Goal: Transaction & Acquisition: Purchase product/service

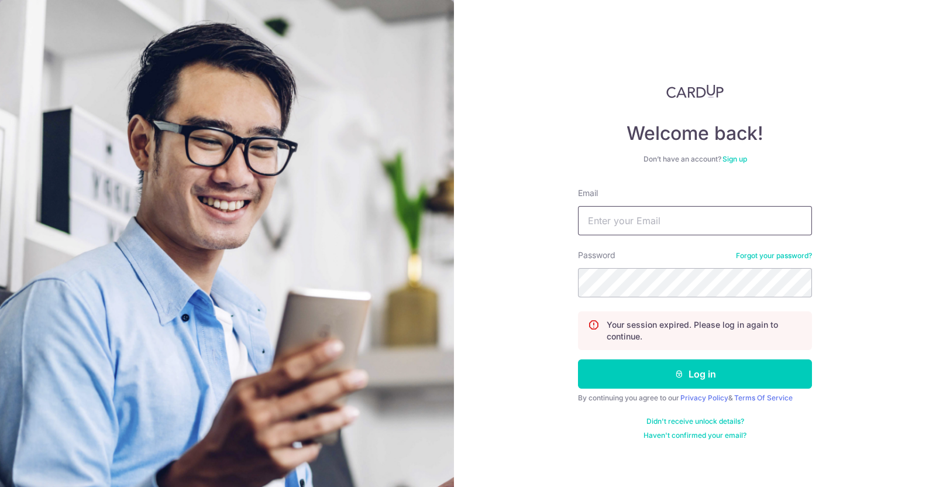
click at [597, 221] on input "Email" at bounding box center [695, 220] width 234 height 29
type input "[PERSON_NAME][EMAIL_ADDRESS][DOMAIN_NAME]"
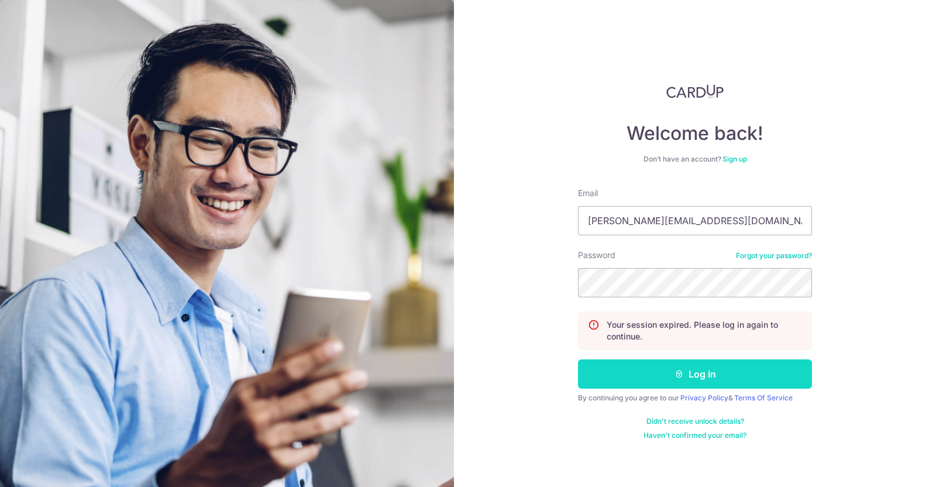
click at [683, 364] on button "Log in" at bounding box center [695, 373] width 234 height 29
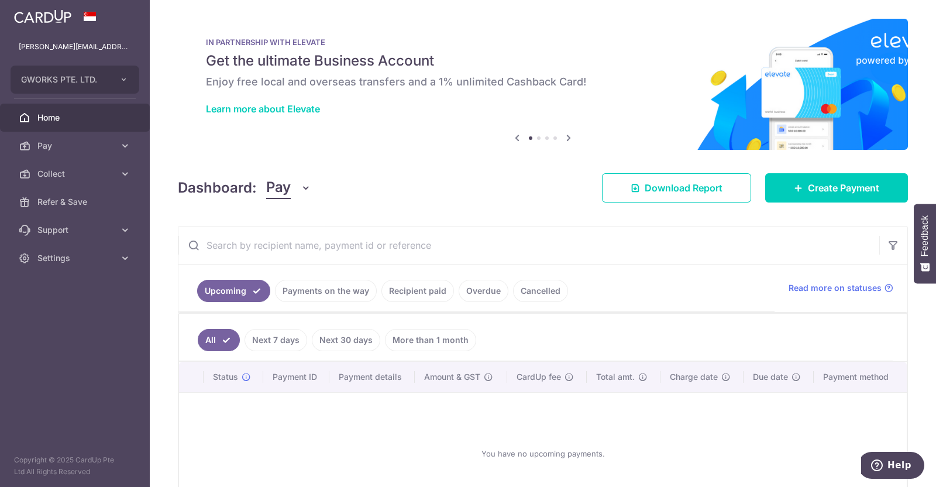
click at [421, 288] on link "Recipient paid" at bounding box center [417, 291] width 73 height 22
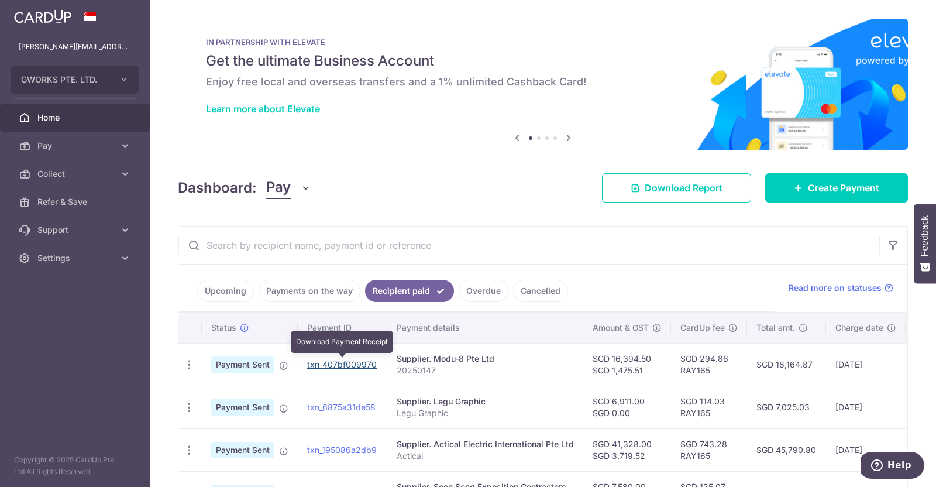
drag, startPoint x: 356, startPoint y: 367, endPoint x: 524, endPoint y: 77, distance: 335.0
click at [356, 367] on link "txn_407bf009970" at bounding box center [342, 364] width 70 height 10
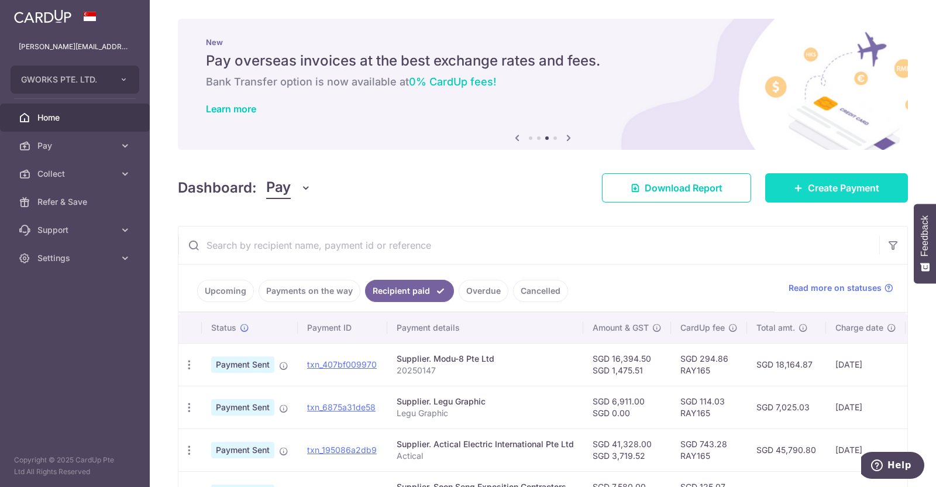
click at [823, 191] on span "Create Payment" at bounding box center [843, 188] width 71 height 14
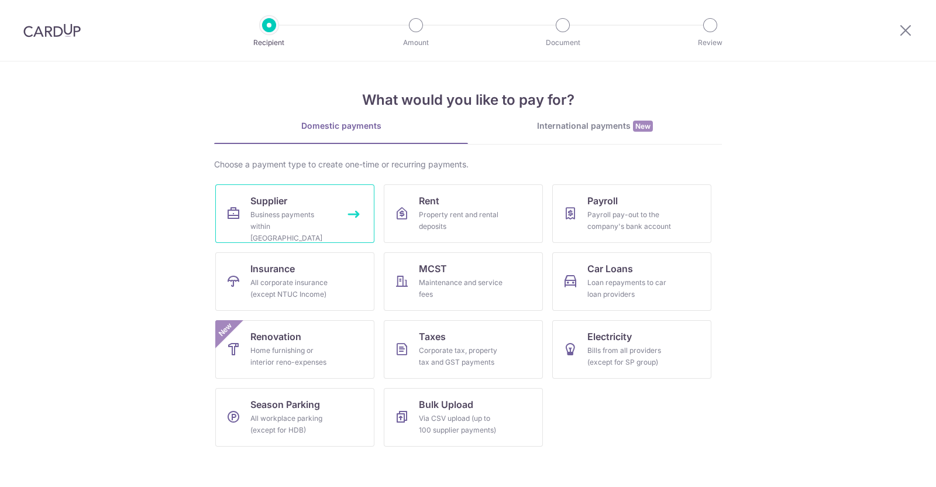
click at [297, 209] on div "Business payments within Singapore" at bounding box center [292, 226] width 84 height 35
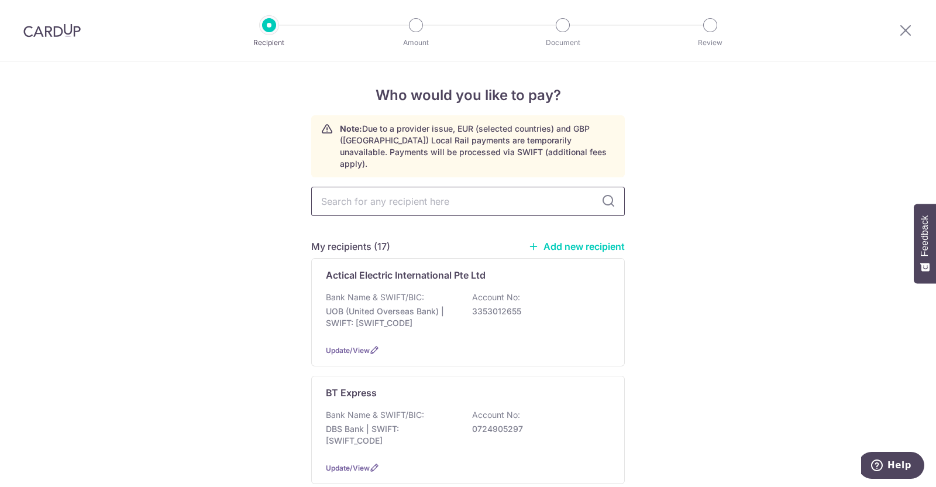
click at [358, 188] on input "text" at bounding box center [468, 201] width 314 height 29
type input "Seng Yap Furniture Construction Pte Ltd"
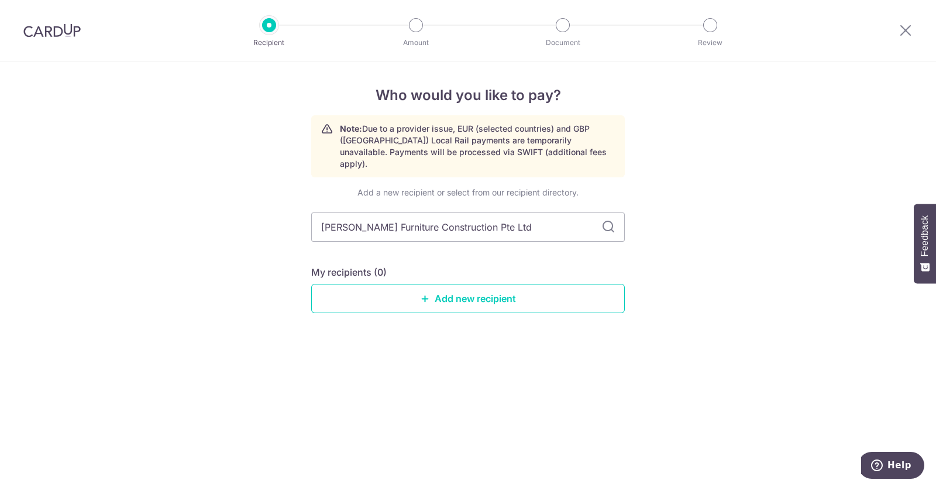
click at [679, 246] on div "Who would you like to pay? Note: Due to a provider issue, EUR (selected countri…" at bounding box center [468, 273] width 936 height 425
click at [566, 214] on input "Seng Yap Furniture Construction Pte Ltd" at bounding box center [468, 226] width 314 height 29
click at [501, 287] on link "Add new recipient" at bounding box center [468, 298] width 314 height 29
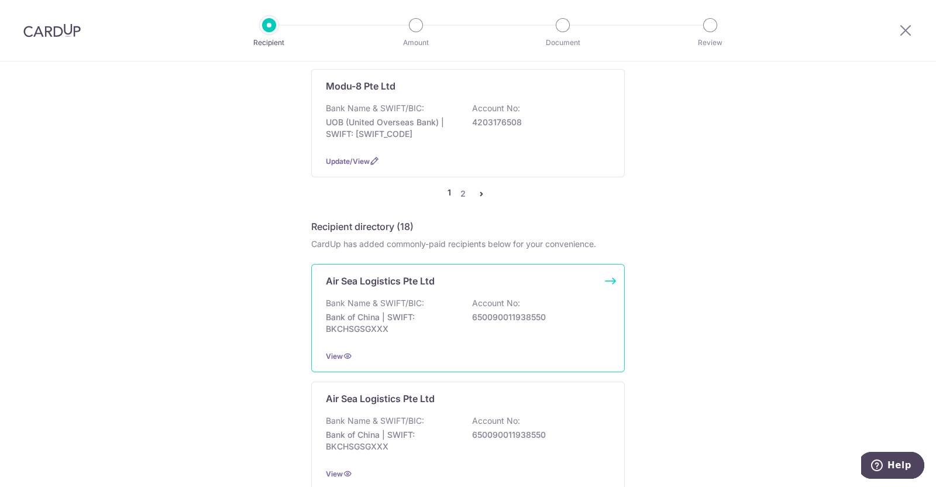
scroll to position [1169, 0]
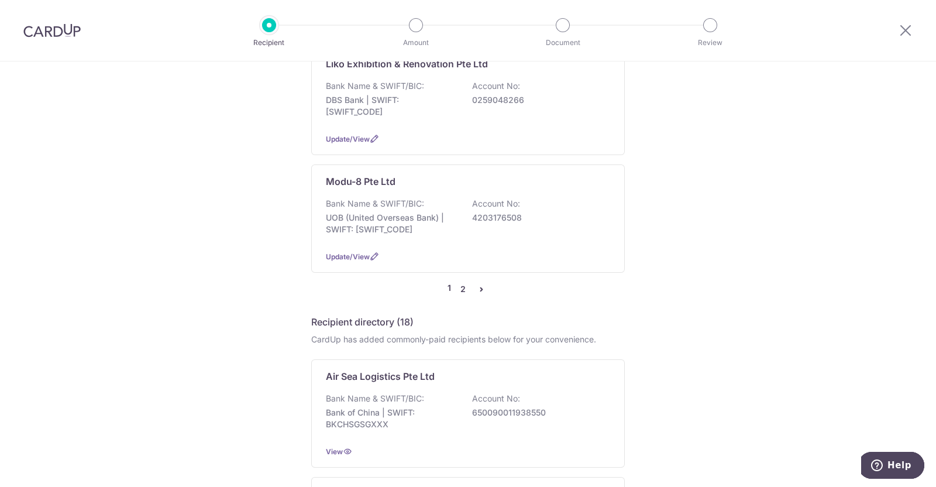
click at [457, 282] on link "2" at bounding box center [463, 289] width 14 height 14
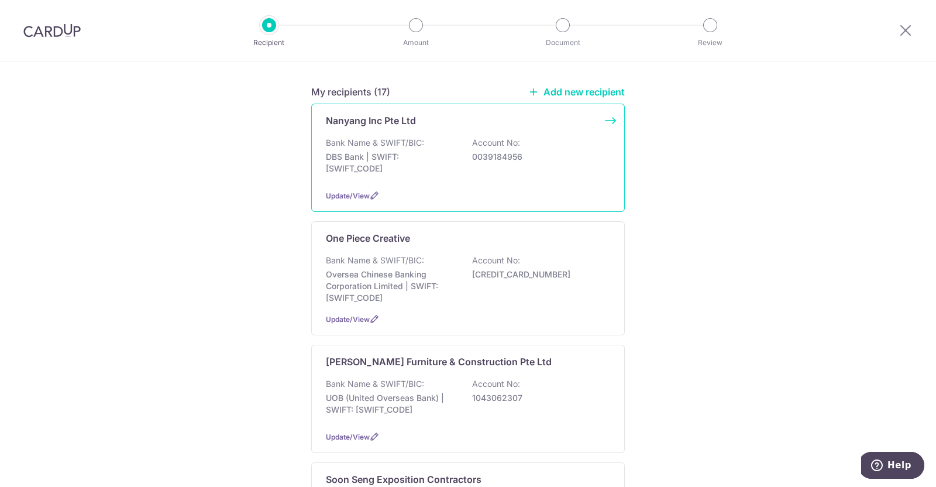
scroll to position [219, 0]
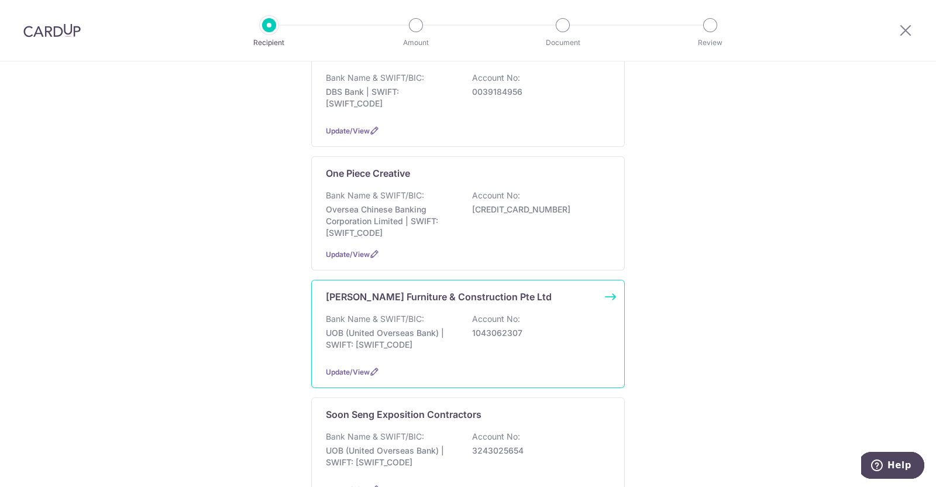
click at [430, 290] on p "Seng Yap Furniture & Construction Pte Ltd" at bounding box center [439, 297] width 226 height 14
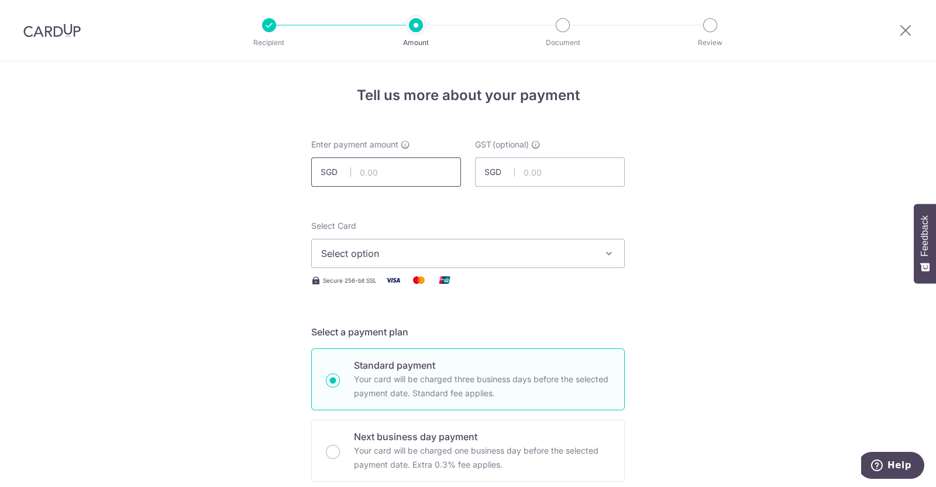
click at [383, 173] on input "text" at bounding box center [386, 171] width 150 height 29
type input "30,180.00"
click at [547, 165] on input "text" at bounding box center [550, 171] width 150 height 29
click at [552, 167] on input "text" at bounding box center [550, 171] width 150 height 29
type input "2,716.20"
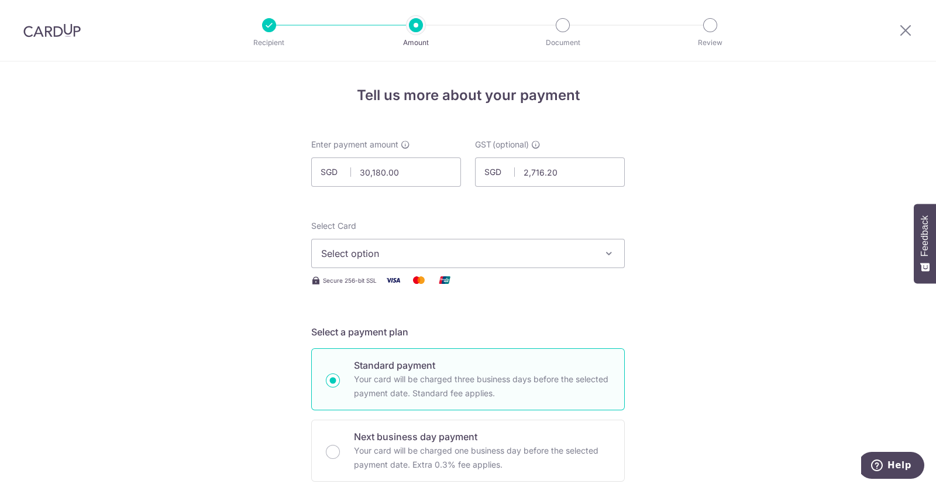
click at [495, 246] on span "Select option" at bounding box center [457, 253] width 273 height 14
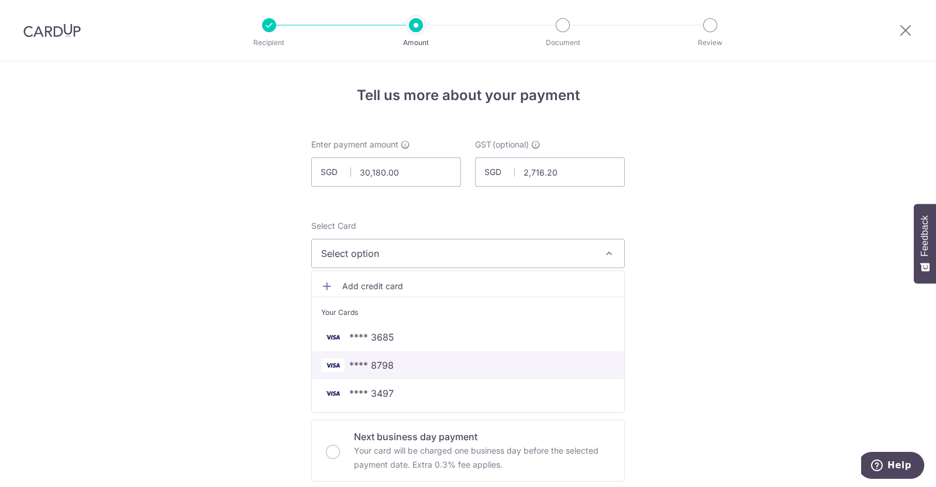
click at [387, 367] on span "**** 8798" at bounding box center [371, 365] width 44 height 14
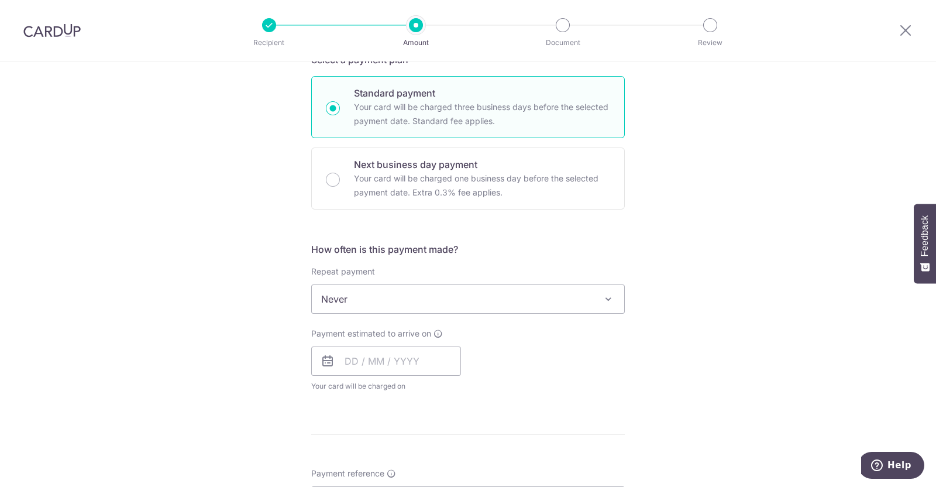
scroll to position [292, 0]
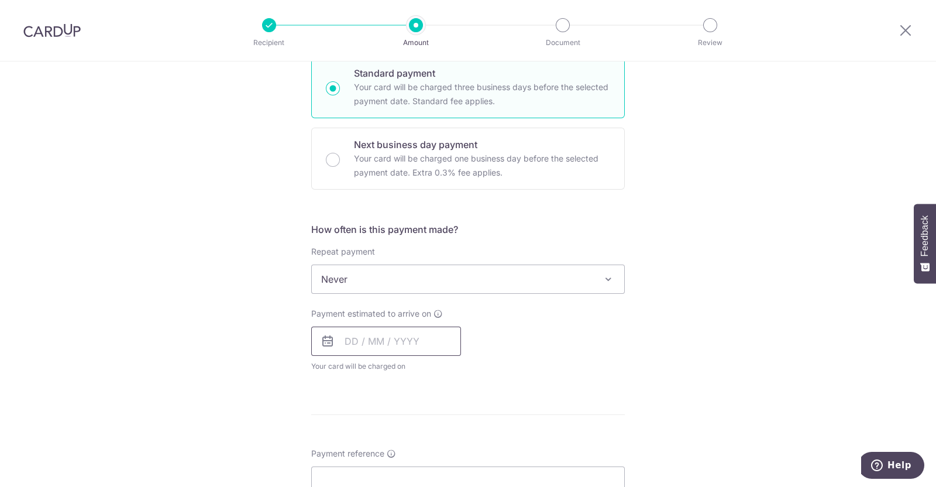
click at [431, 340] on input "text" at bounding box center [386, 340] width 150 height 29
click at [448, 418] on link "5" at bounding box center [452, 424] width 19 height 19
type input "05/09/2025"
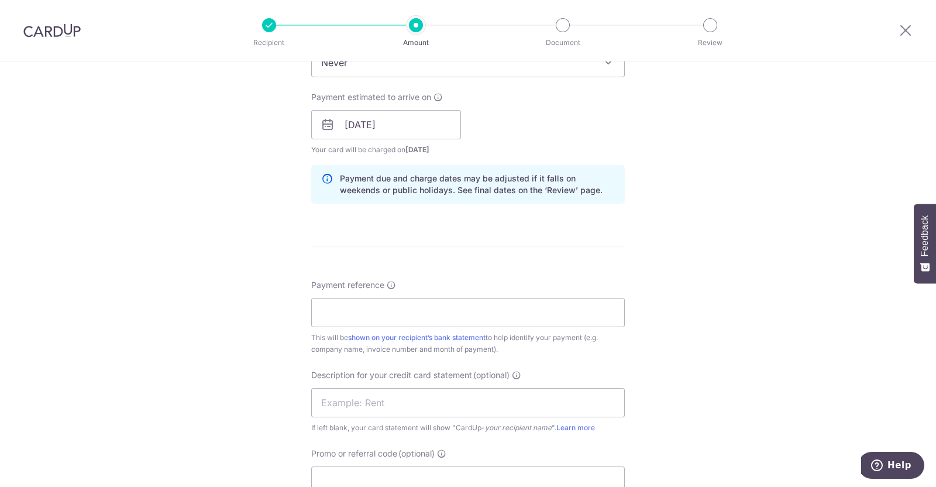
scroll to position [511, 0]
click at [374, 308] on input "Payment reference" at bounding box center [468, 309] width 314 height 29
type input "Seng Yap"
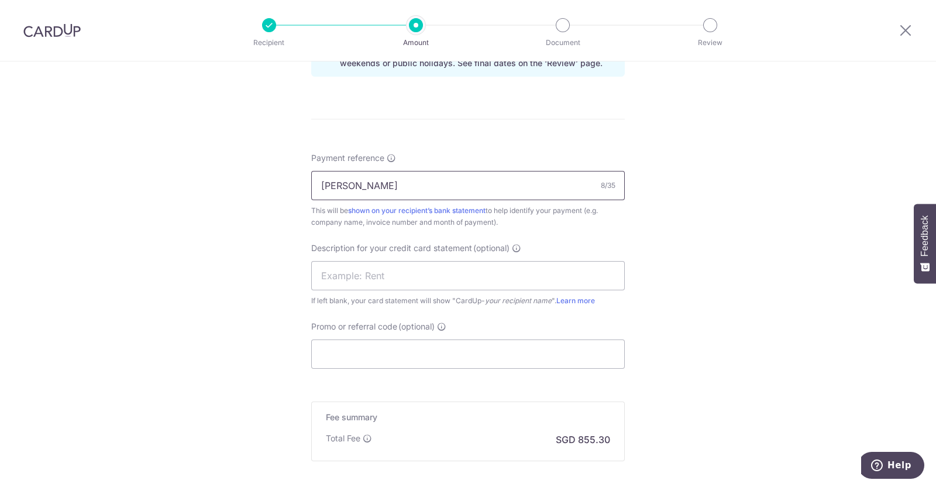
scroll to position [658, 0]
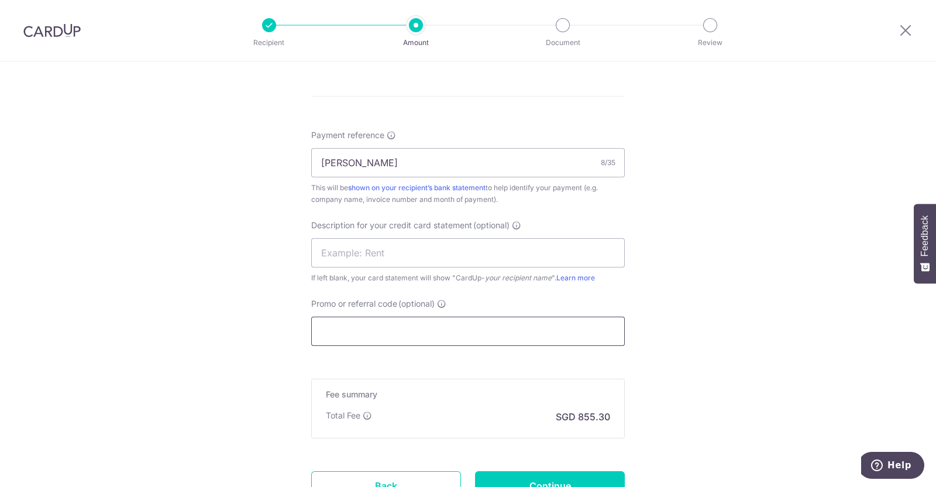
click at [421, 332] on input "Promo or referral code (optional)" at bounding box center [468, 330] width 314 height 29
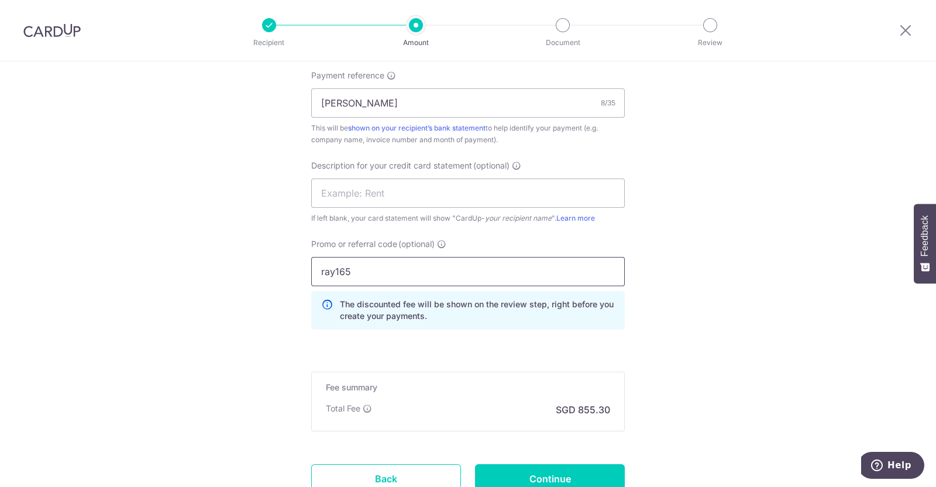
scroll to position [810, 0]
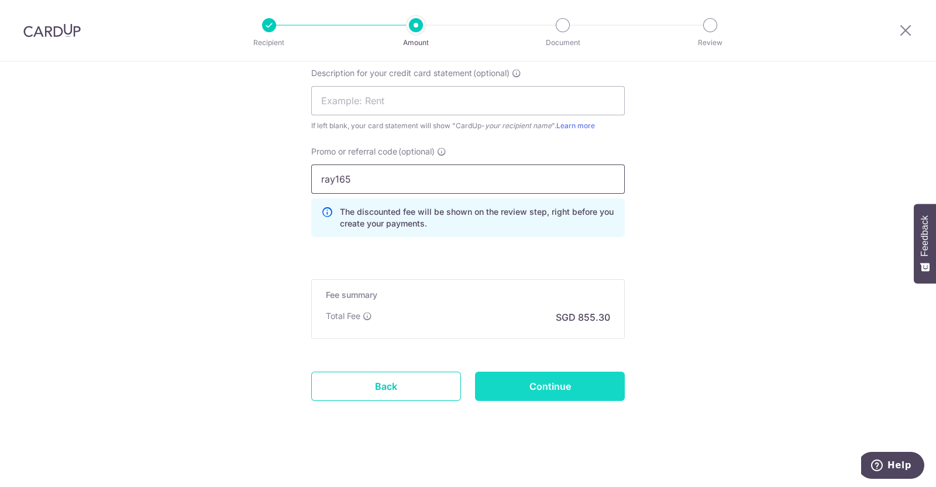
type input "ray165"
click at [547, 384] on input "Continue" at bounding box center [550, 385] width 150 height 29
type input "Create Schedule"
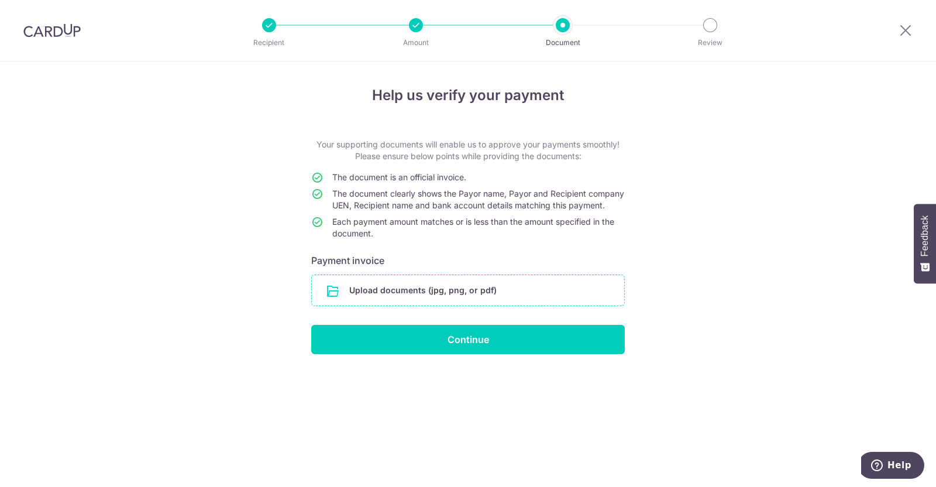
click at [419, 302] on input "file" at bounding box center [468, 290] width 312 height 30
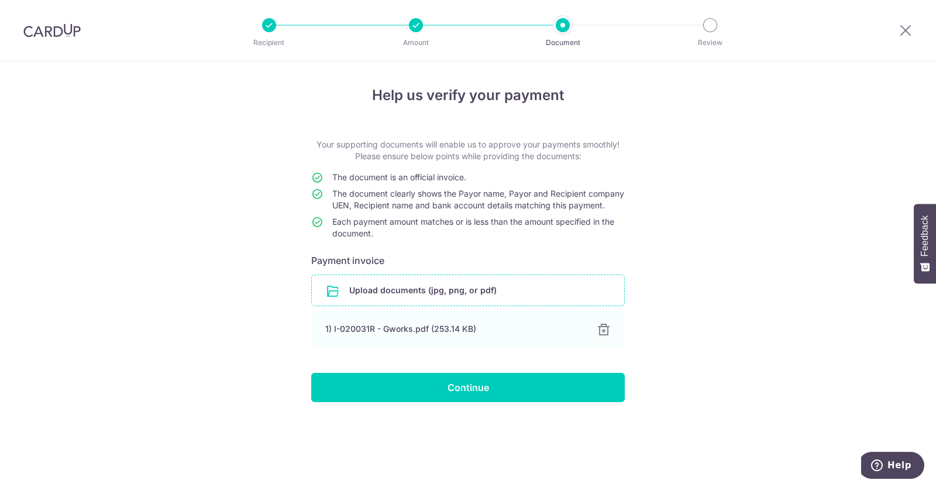
click at [419, 304] on input "file" at bounding box center [468, 290] width 312 height 30
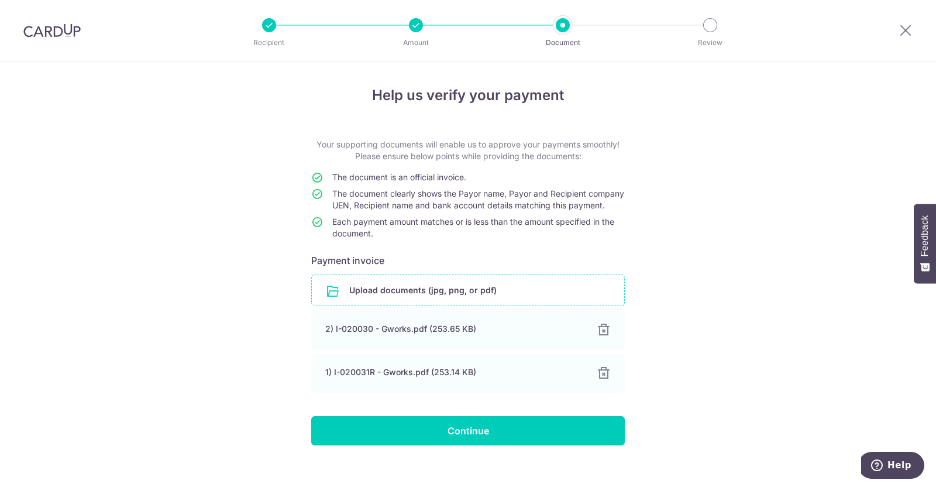
click at [500, 303] on input "file" at bounding box center [468, 290] width 312 height 30
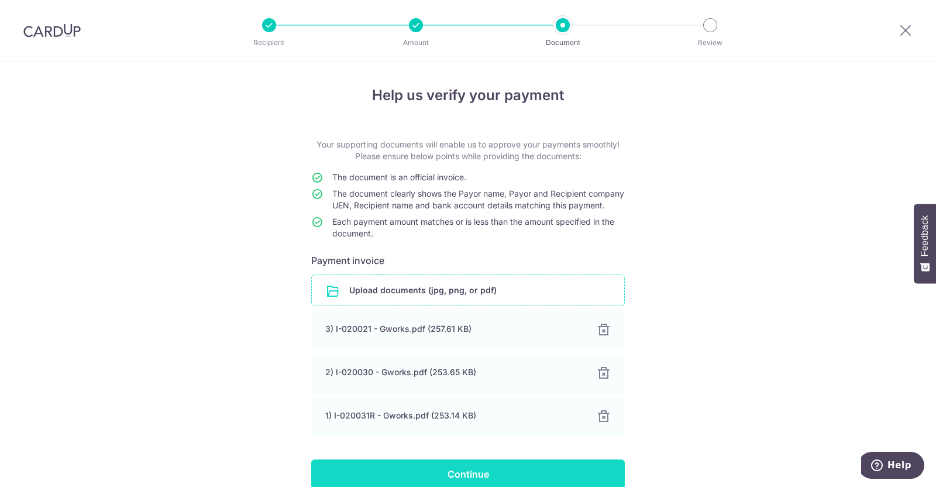
click at [558, 474] on input "Continue" at bounding box center [468, 473] width 314 height 29
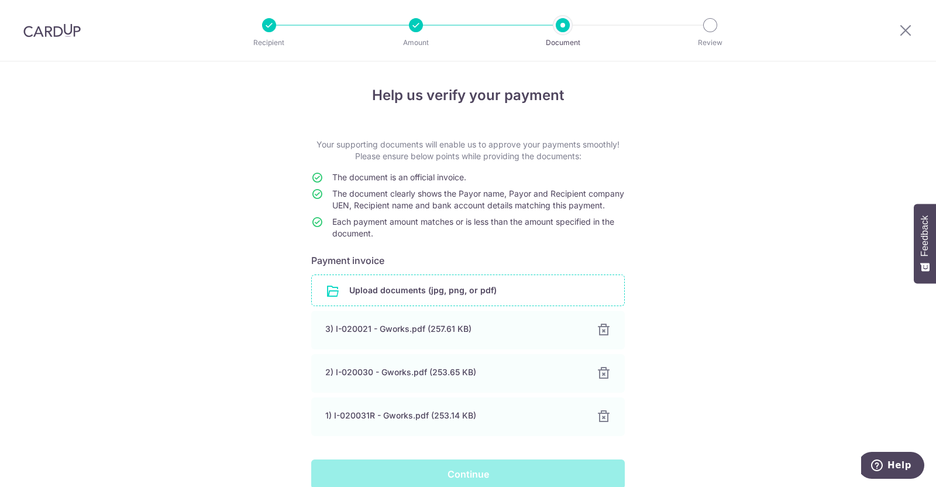
scroll to position [68, 0]
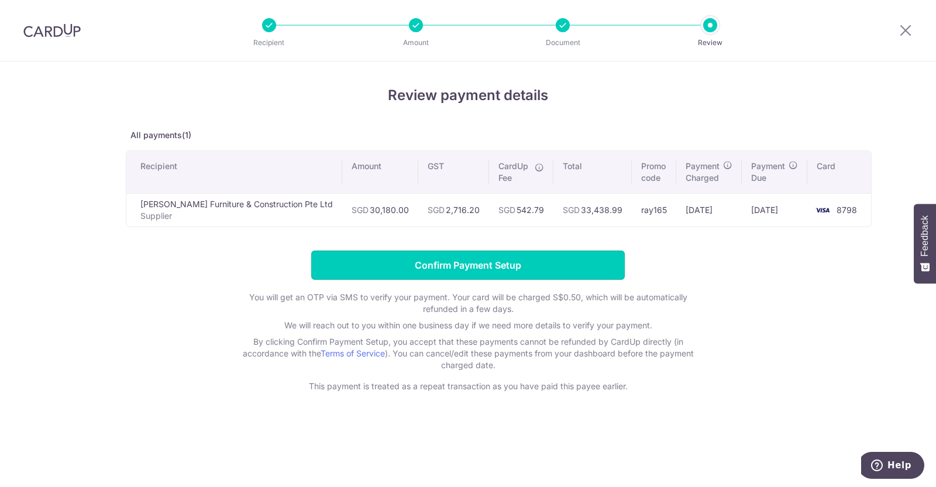
click at [463, 278] on input "Confirm Payment Setup" at bounding box center [468, 264] width 314 height 29
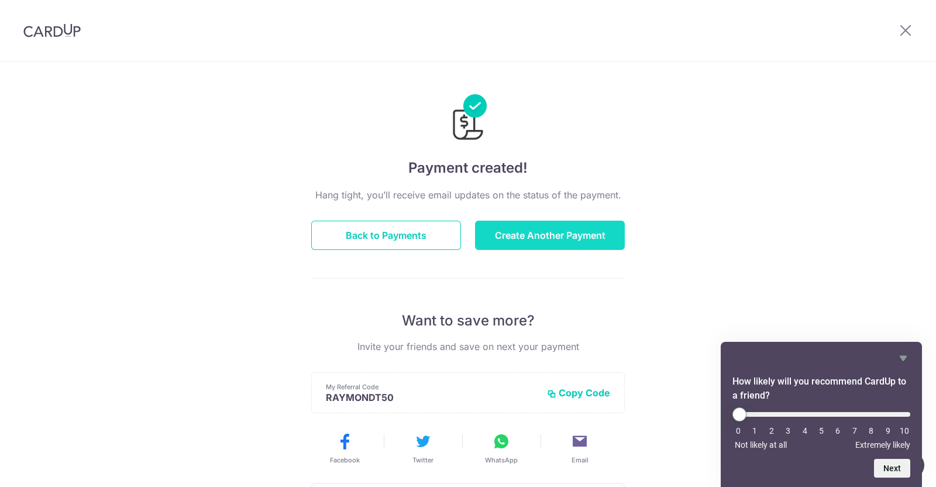
click at [529, 240] on button "Create Another Payment" at bounding box center [550, 235] width 150 height 29
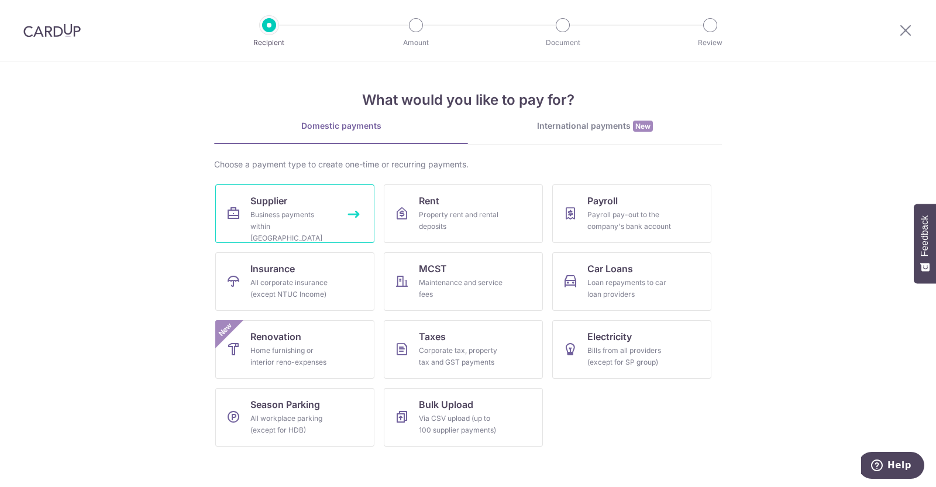
click at [286, 218] on div "Business payments within Singapore" at bounding box center [292, 226] width 84 height 35
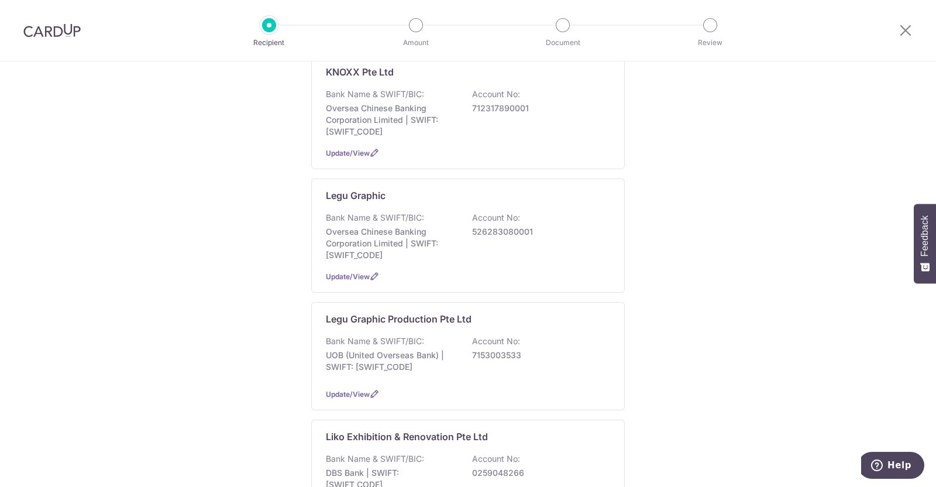
scroll to position [878, 0]
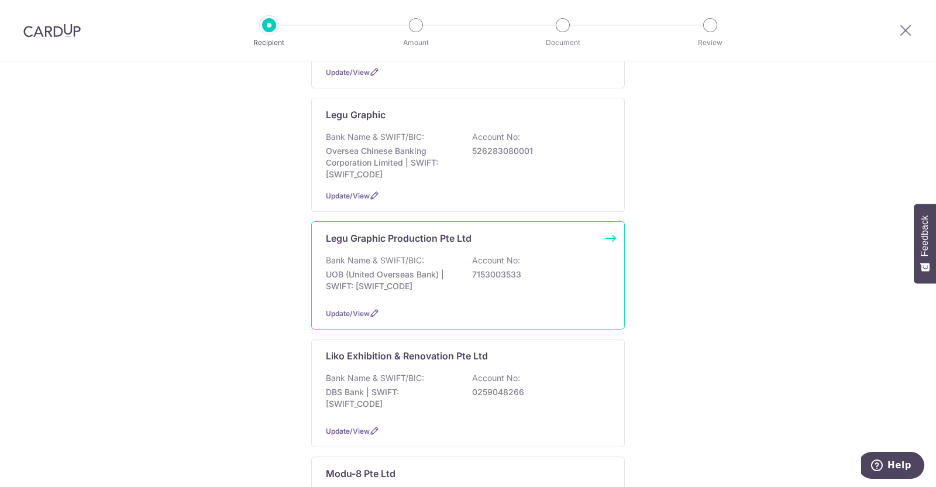
click at [418, 269] on p "UOB (United Overseas Bank) | SWIFT: UOVBSGSGXXX" at bounding box center [391, 280] width 131 height 23
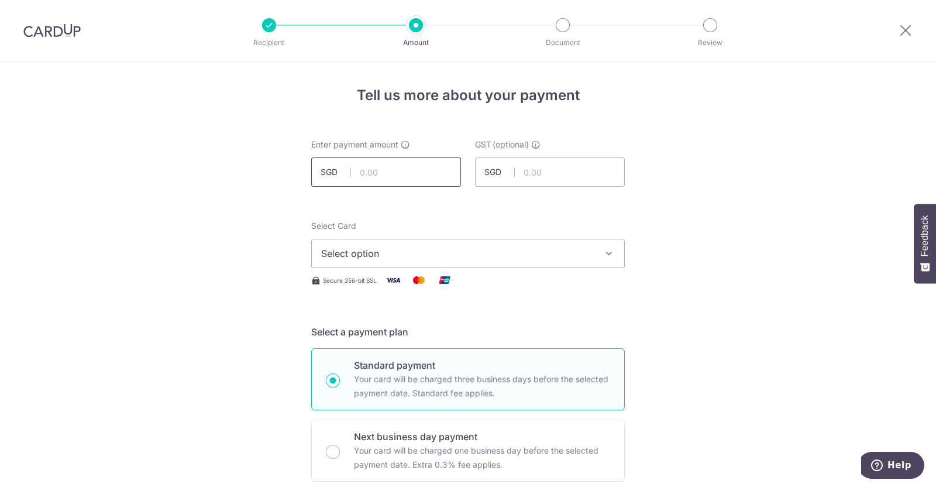
click at [383, 174] on input "text" at bounding box center [386, 171] width 150 height 29
type input "24,324.00"
click at [435, 250] on span "Select option" at bounding box center [457, 253] width 273 height 14
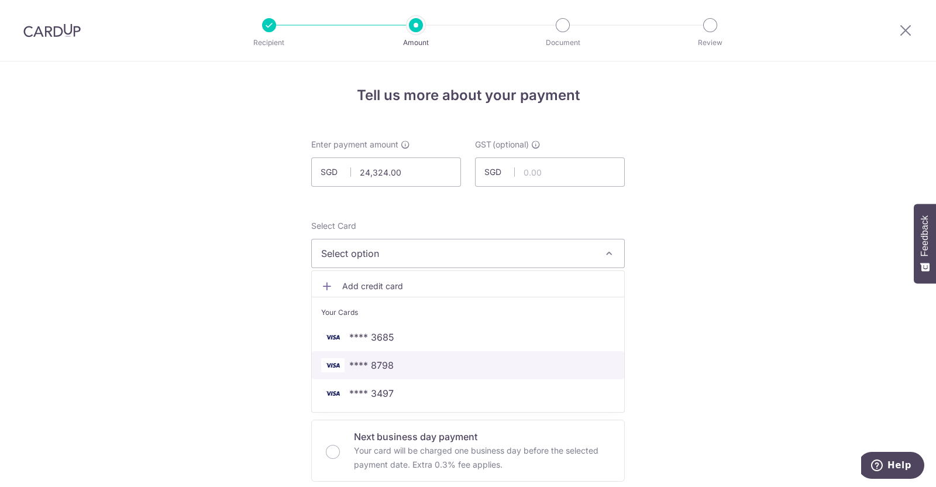
drag, startPoint x: 385, startPoint y: 364, endPoint x: 522, endPoint y: 367, distance: 137.5
click at [385, 364] on span "**** 8798" at bounding box center [371, 365] width 44 height 14
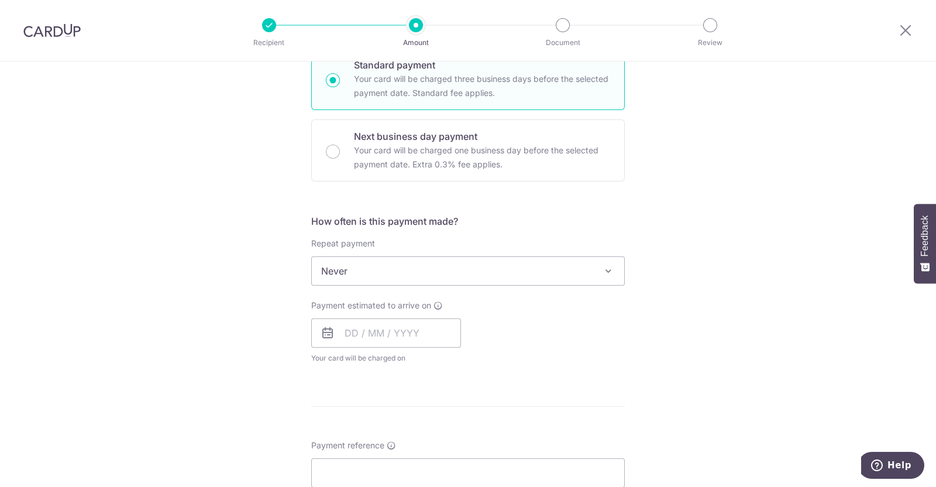
scroll to position [366, 0]
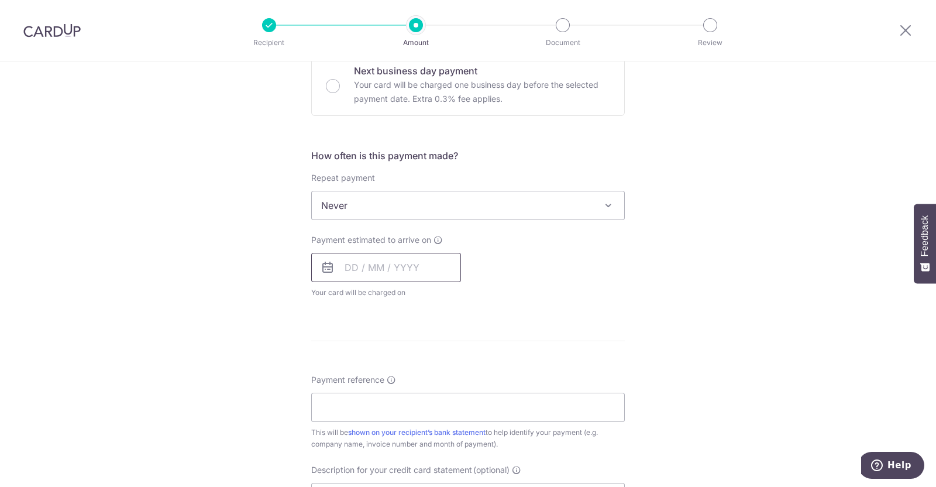
click at [420, 267] on input "text" at bounding box center [386, 267] width 150 height 29
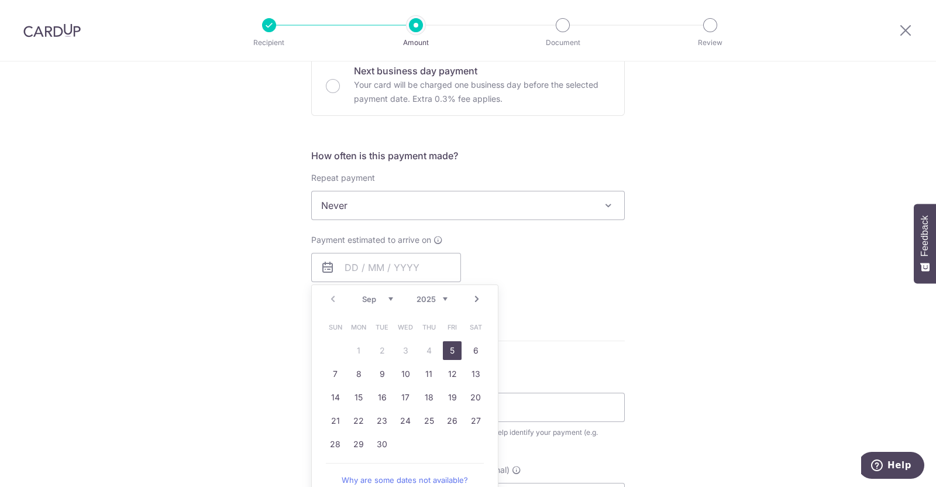
click at [448, 350] on link "5" at bounding box center [452, 350] width 19 height 19
type input "05/09/2025"
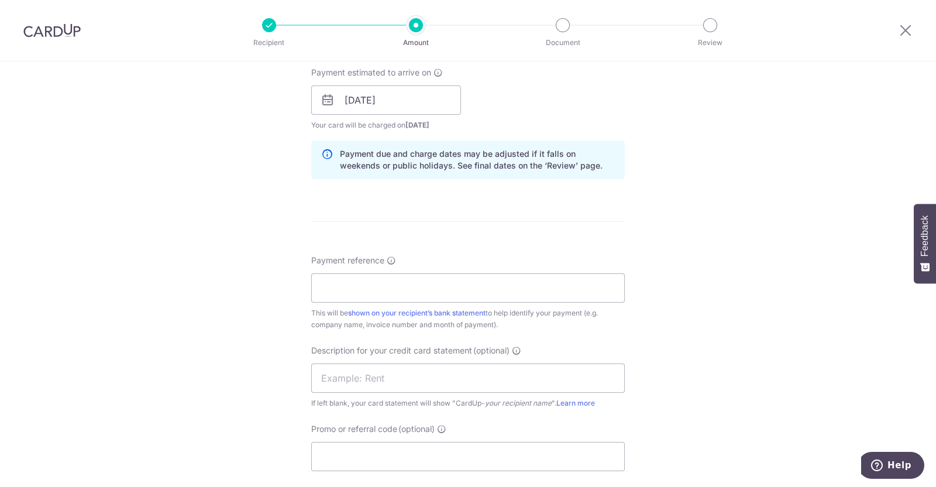
scroll to position [584, 0]
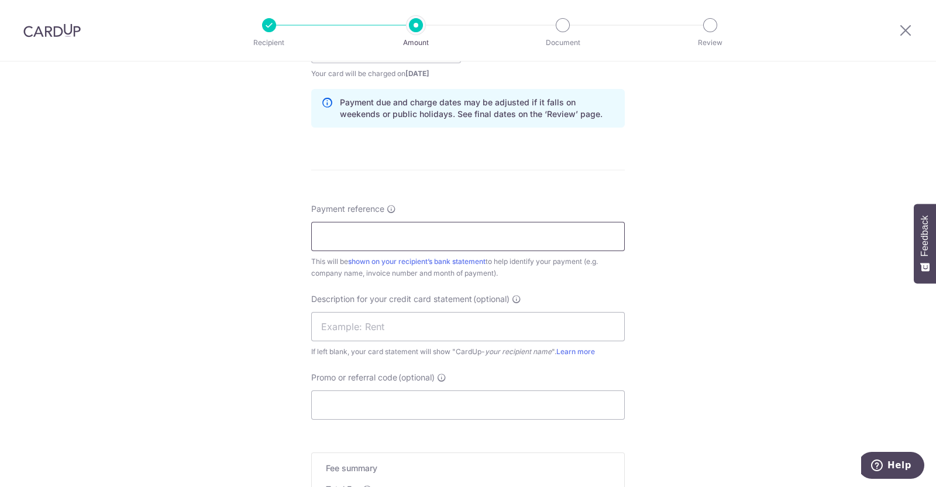
click at [363, 230] on input "Payment reference" at bounding box center [468, 236] width 314 height 29
type input "Legu Graphic"
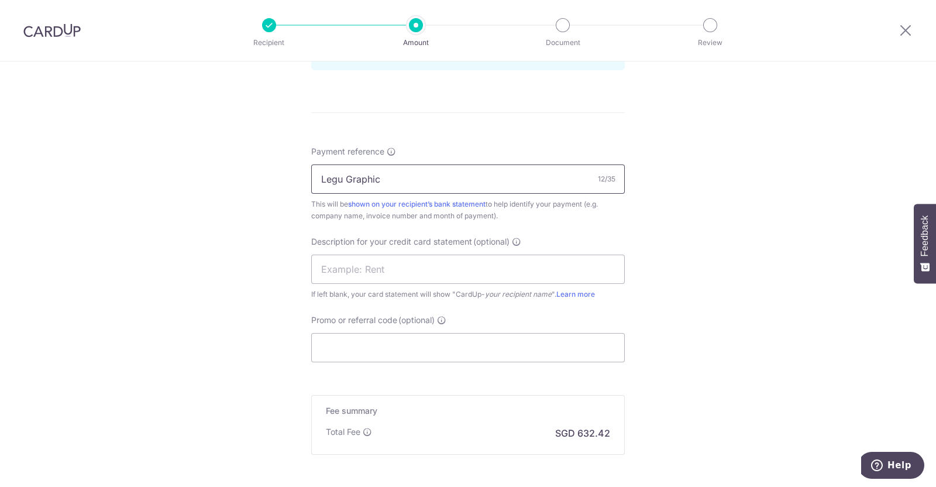
scroll to position [731, 0]
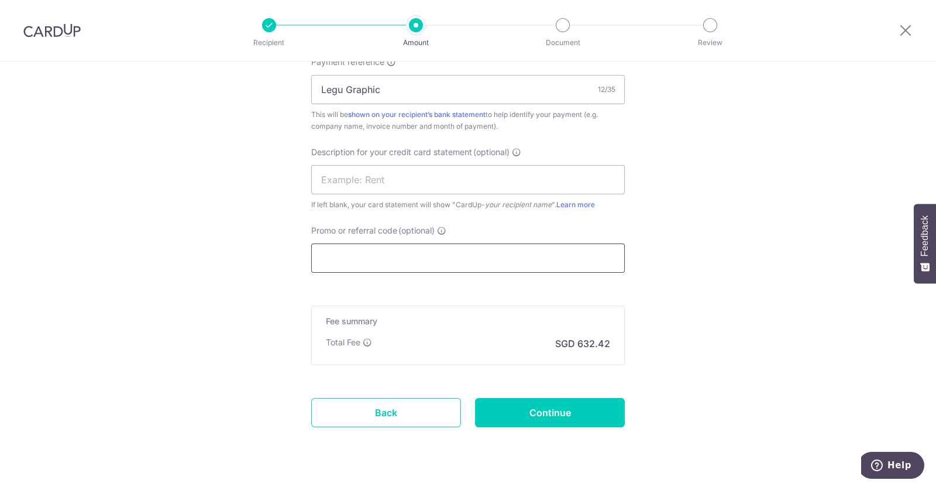
click at [436, 259] on input "Promo or referral code (optional)" at bounding box center [468, 257] width 314 height 29
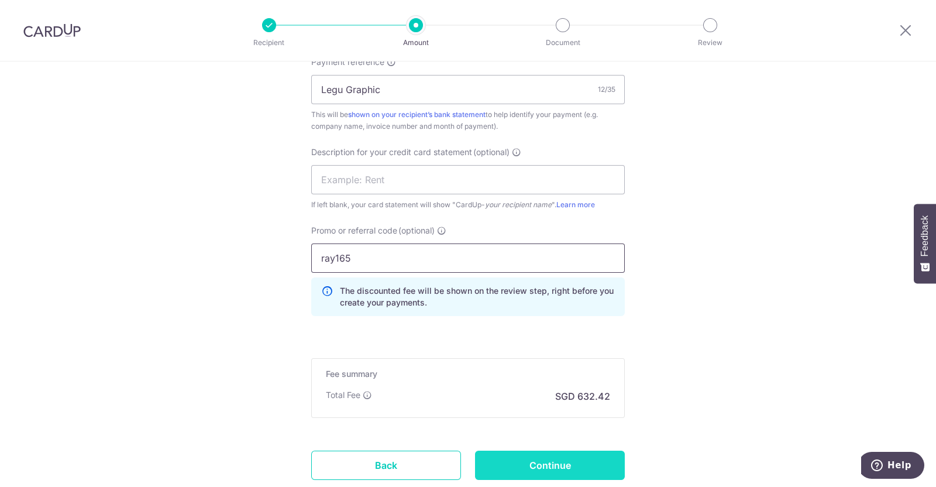
type input "ray165"
click at [582, 466] on input "Continue" at bounding box center [550, 464] width 150 height 29
type input "Create Schedule"
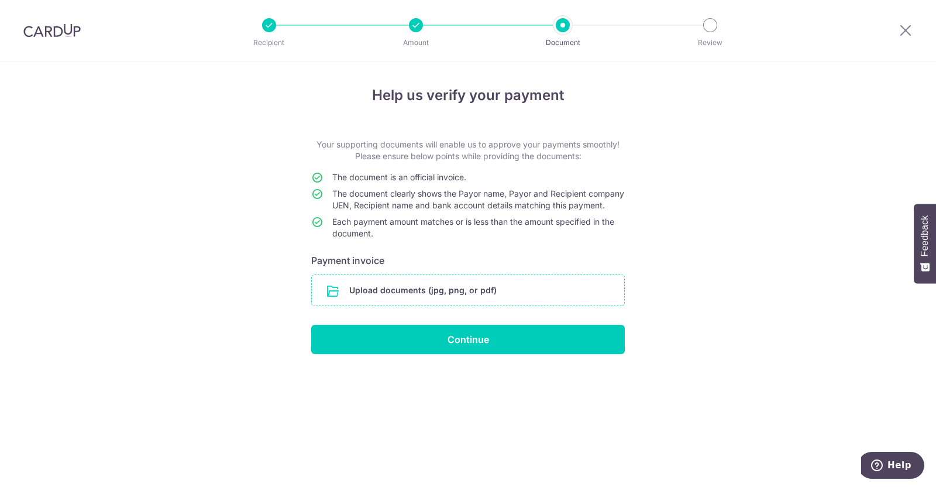
click at [436, 304] on input "file" at bounding box center [468, 290] width 312 height 30
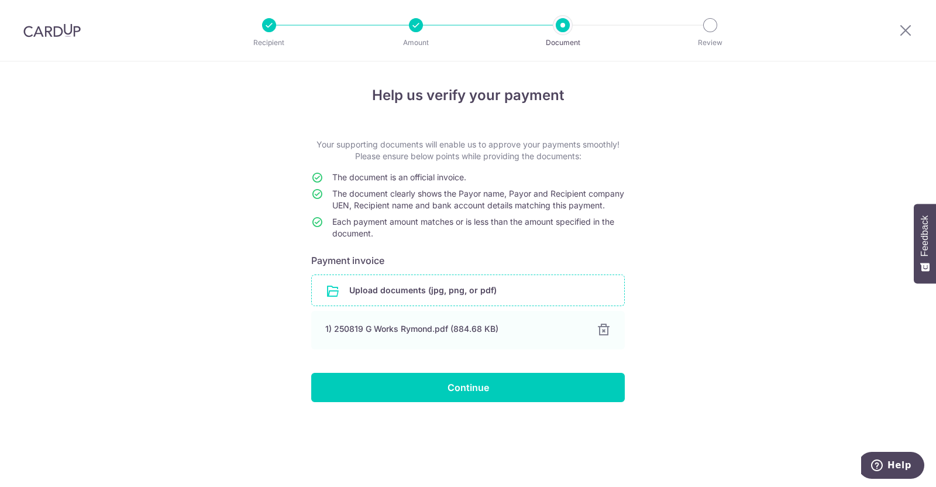
click at [380, 294] on input "file" at bounding box center [468, 290] width 312 height 30
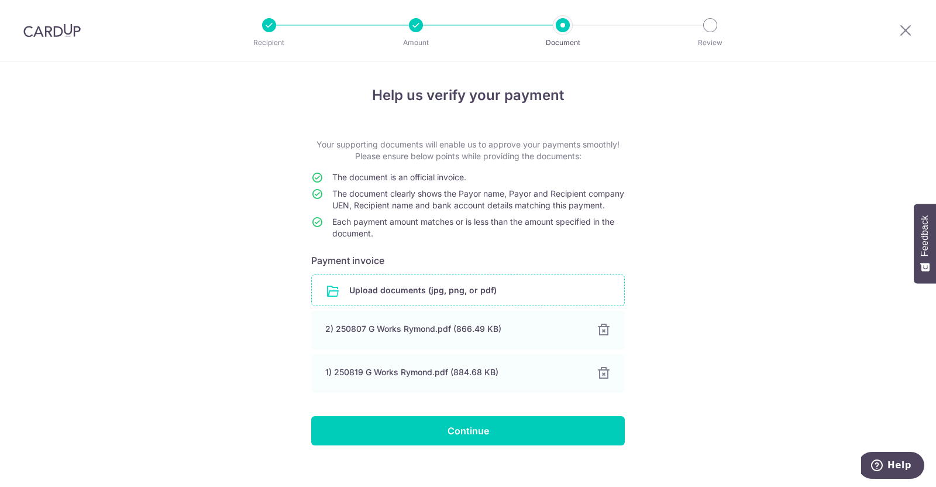
click at [428, 294] on input "file" at bounding box center [468, 290] width 312 height 30
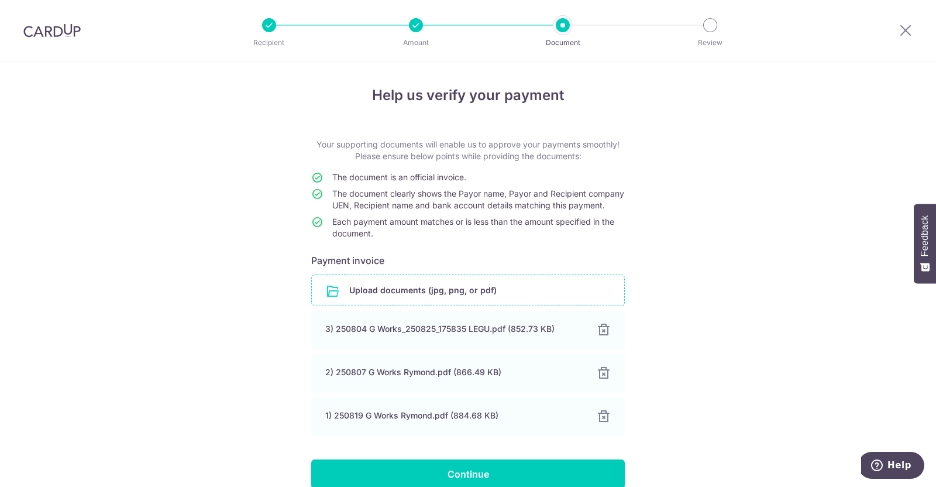
click at [448, 297] on input "file" at bounding box center [468, 290] width 312 height 30
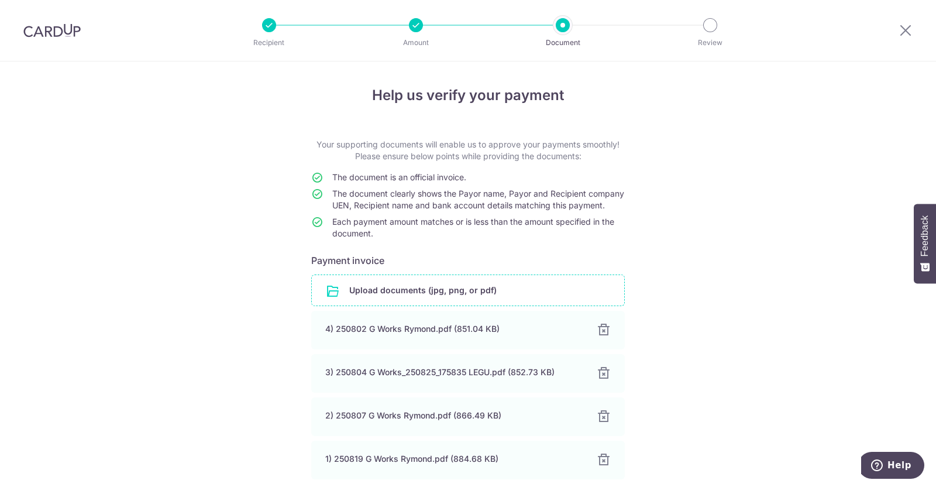
click at [348, 301] on input "file" at bounding box center [468, 290] width 312 height 30
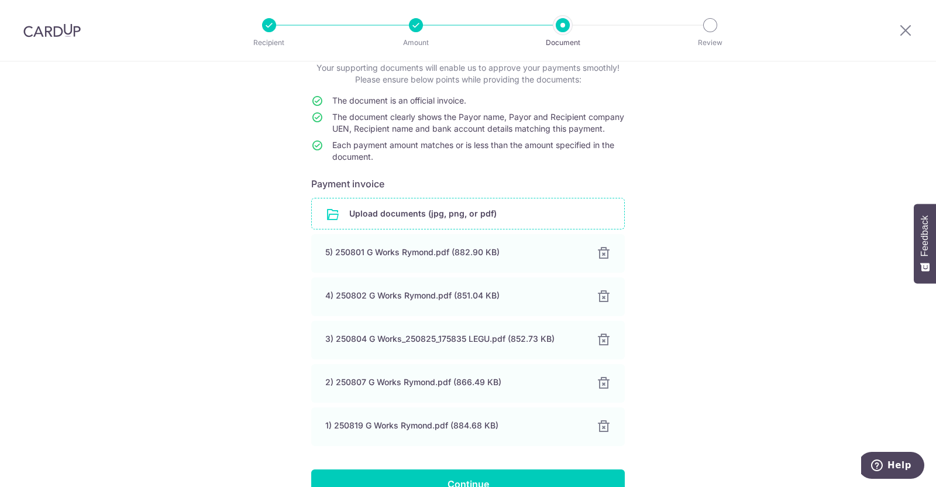
scroll to position [154, 0]
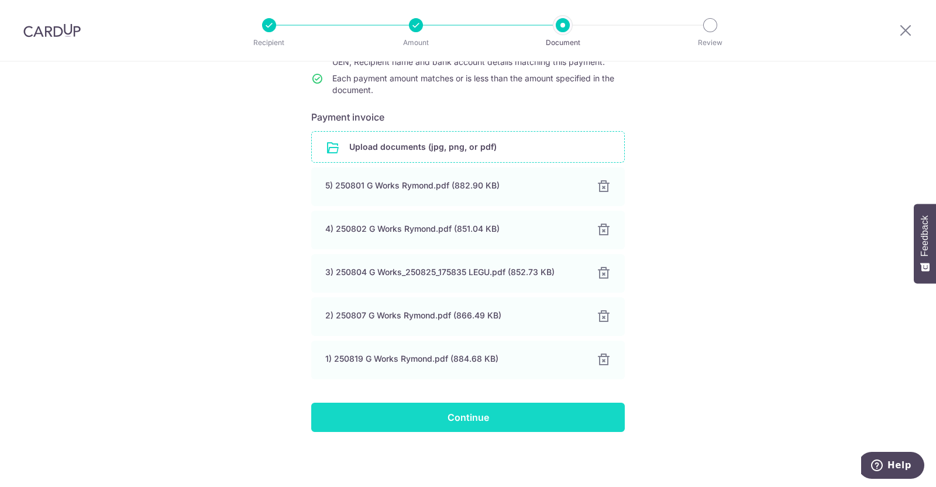
click at [565, 424] on input "Continue" at bounding box center [468, 416] width 314 height 29
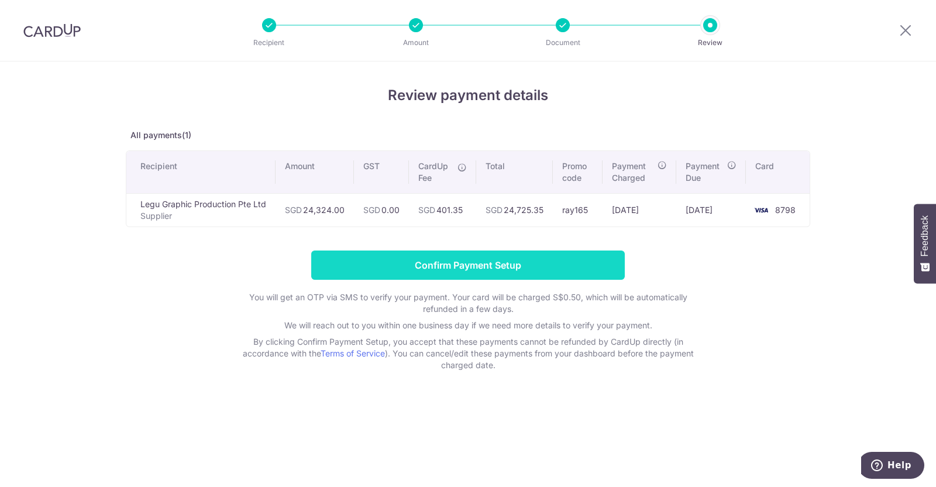
click at [479, 262] on input "Confirm Payment Setup" at bounding box center [468, 264] width 314 height 29
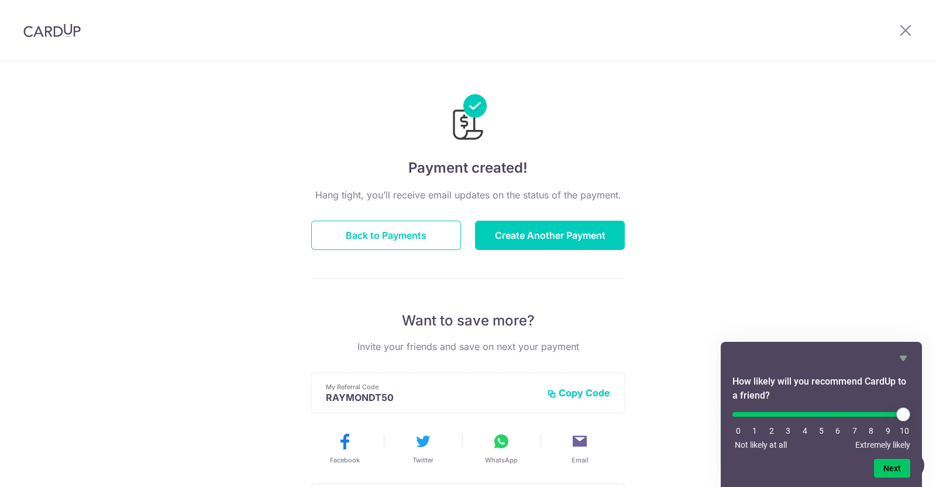
drag, startPoint x: 742, startPoint y: 417, endPoint x: 935, endPoint y: 407, distance: 193.9
type input "10"
click at [910, 412] on input "range" at bounding box center [821, 414] width 178 height 5
click at [892, 463] on button "Next" at bounding box center [892, 468] width 36 height 19
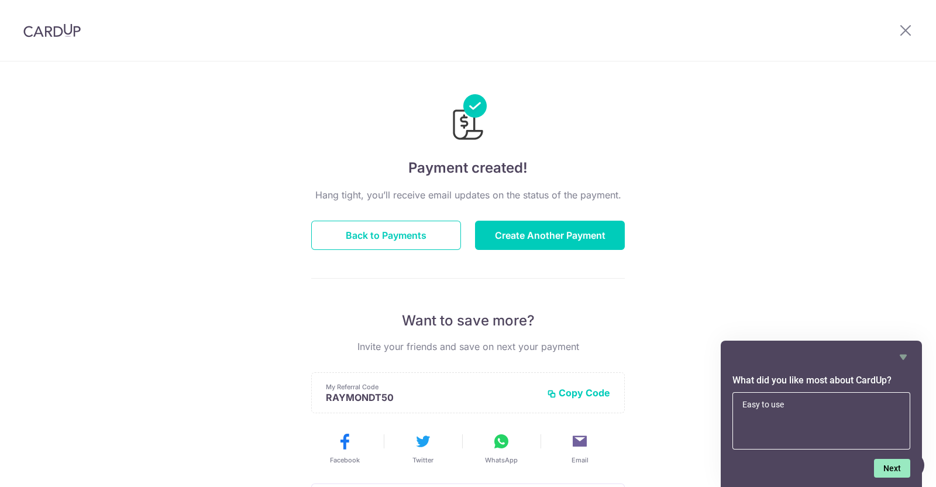
type textarea "Easy to use"
click at [887, 474] on button "Next" at bounding box center [892, 468] width 36 height 19
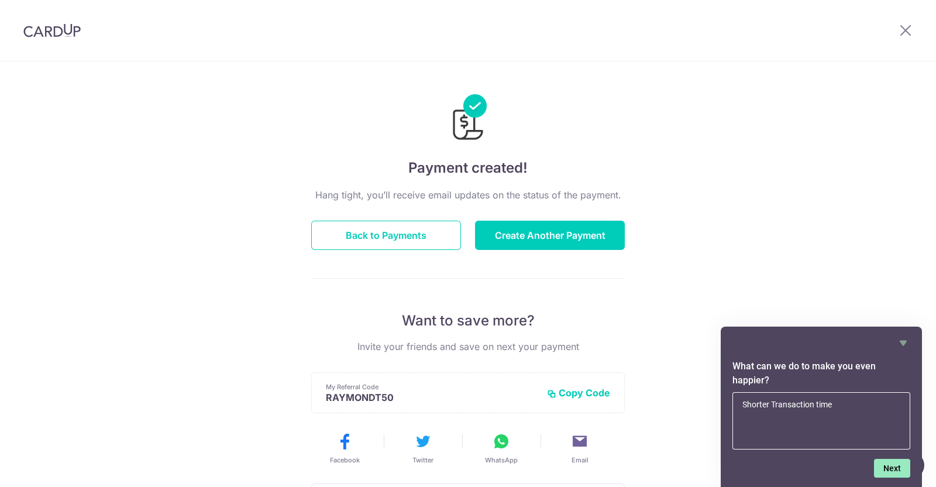
type textarea "Shorter Transaction time"
click at [875, 463] on button "Next" at bounding box center [892, 468] width 36 height 19
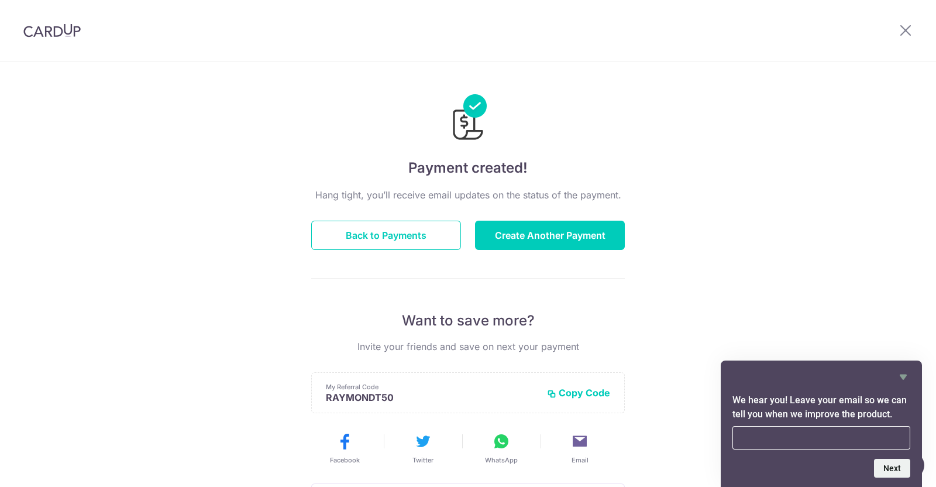
click at [807, 443] on input "email" at bounding box center [821, 437] width 178 height 23
type input "[PERSON_NAME][EMAIL_ADDRESS][DOMAIN_NAME]"
click at [893, 470] on button "Next" at bounding box center [892, 468] width 36 height 19
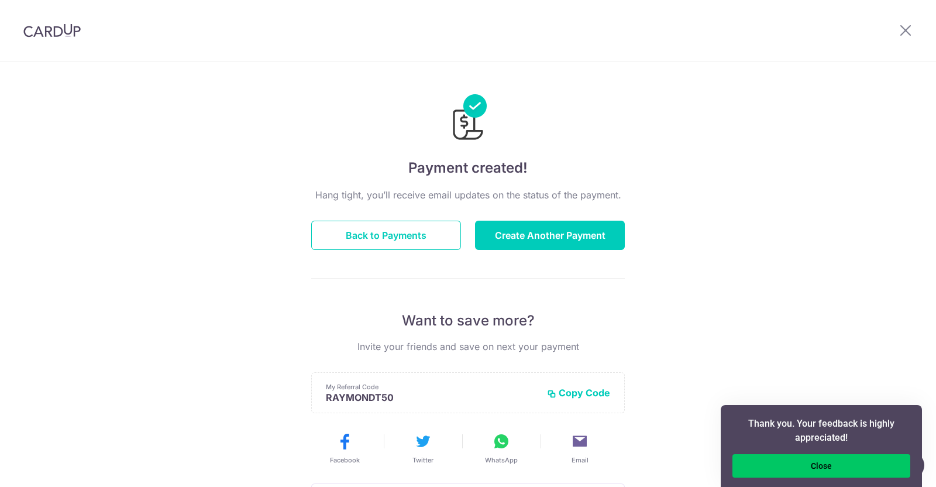
click at [893, 470] on button "Close" at bounding box center [821, 465] width 178 height 23
